Goal: Task Accomplishment & Management: Manage account settings

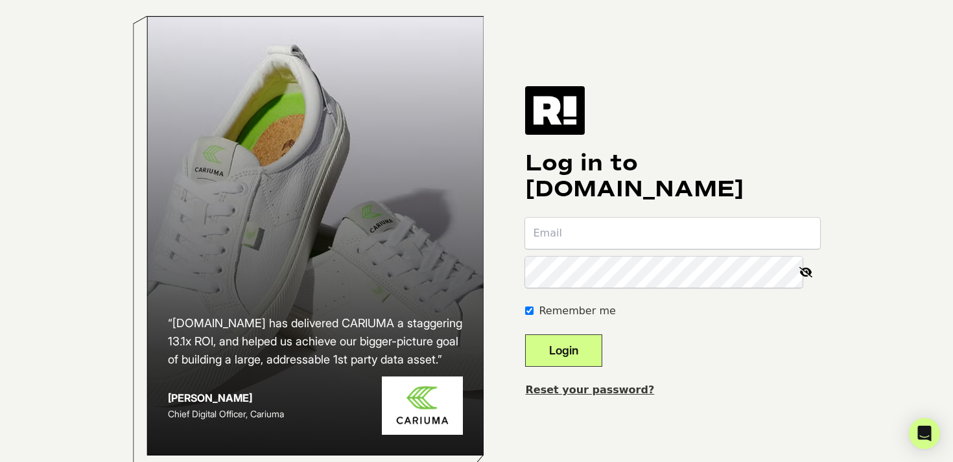
click at [615, 249] on input "email" at bounding box center [672, 233] width 295 height 31
type input "[PERSON_NAME][EMAIL_ADDRESS][PERSON_NAME][DOMAIN_NAME]"
click at [525, 335] on button "Login" at bounding box center [563, 351] width 77 height 32
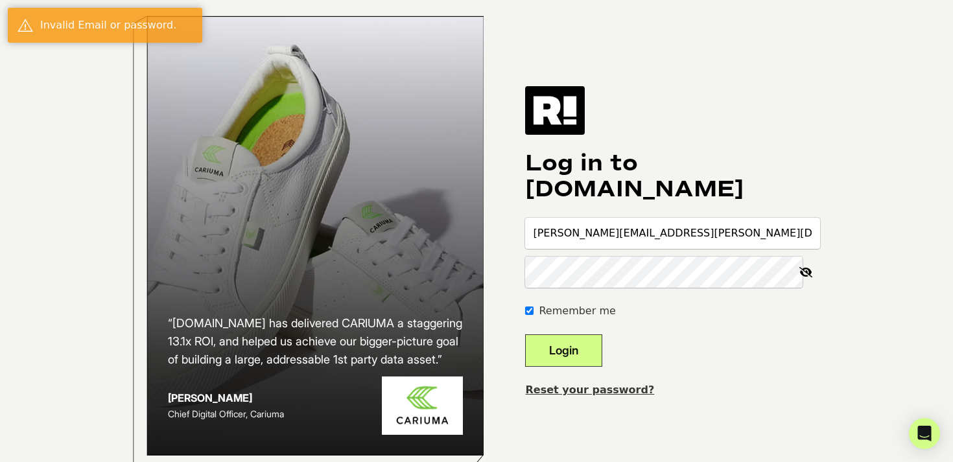
type input "[PERSON_NAME][EMAIL_ADDRESS][PERSON_NAME][DOMAIN_NAME]"
click at [525, 335] on button "Login" at bounding box center [563, 351] width 77 height 32
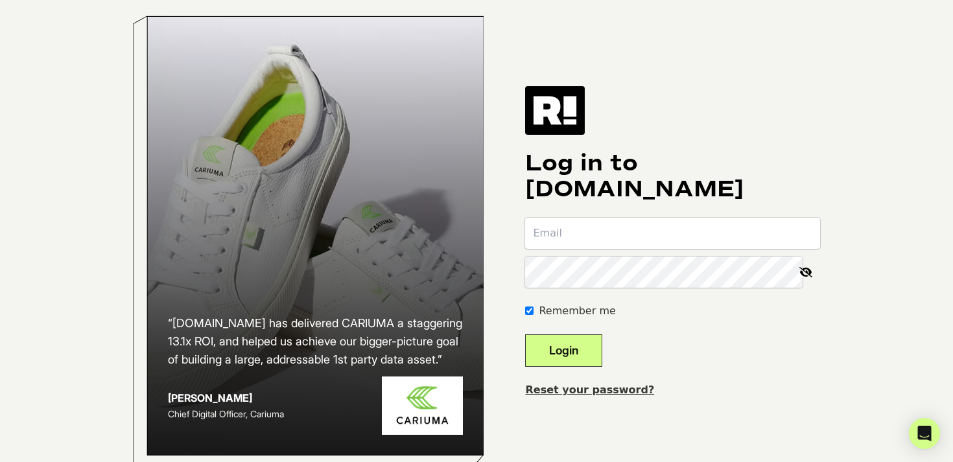
type input "[PERSON_NAME][EMAIL_ADDRESS][PERSON_NAME][DOMAIN_NAME]"
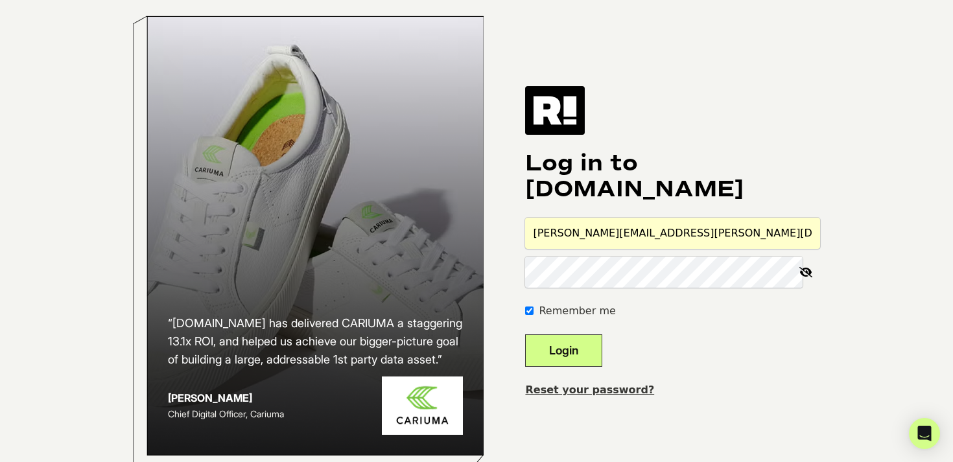
click at [593, 361] on button "Login" at bounding box center [563, 351] width 77 height 32
